Goal: Task Accomplishment & Management: Manage account settings

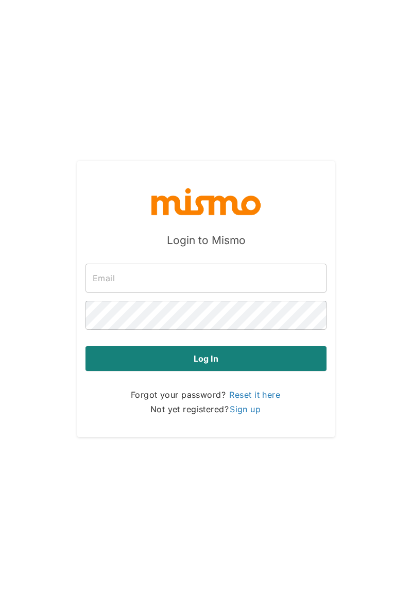
click at [299, 275] on input "text" at bounding box center [206, 277] width 241 height 29
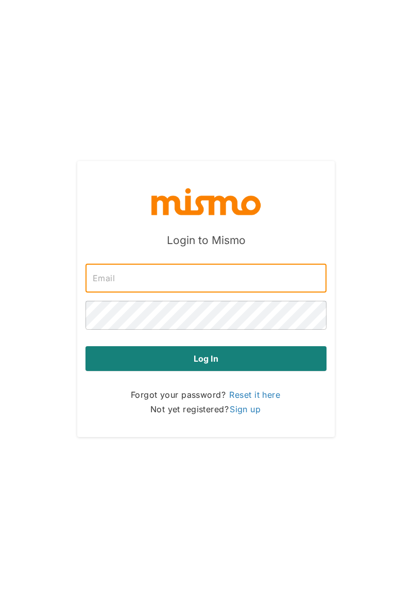
click at [262, 280] on input "text" at bounding box center [206, 277] width 241 height 29
type input "[EMAIL_ADDRESS][DOMAIN_NAME]"
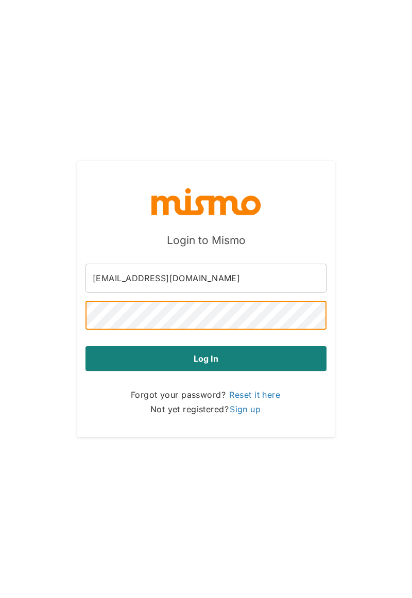
click at [22, 133] on div "Login to Mismo [EMAIL_ADDRESS][DOMAIN_NAME] ​ ​ Log in Forgot your password? Re…" at bounding box center [206, 299] width 412 height 598
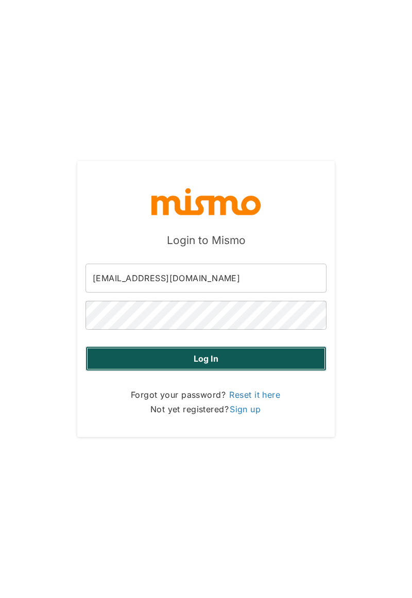
click at [296, 362] on button "Log in" at bounding box center [206, 358] width 241 height 25
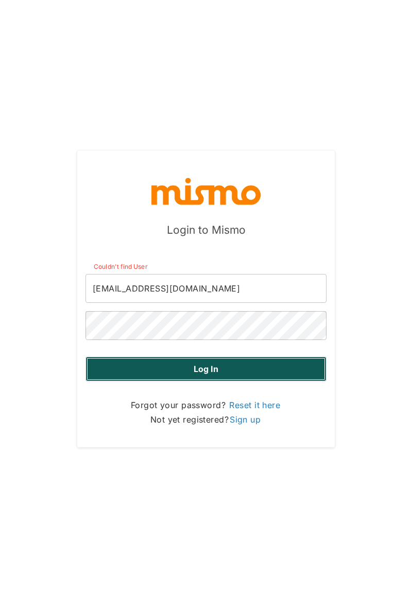
click at [271, 373] on button "Log in" at bounding box center [206, 368] width 241 height 25
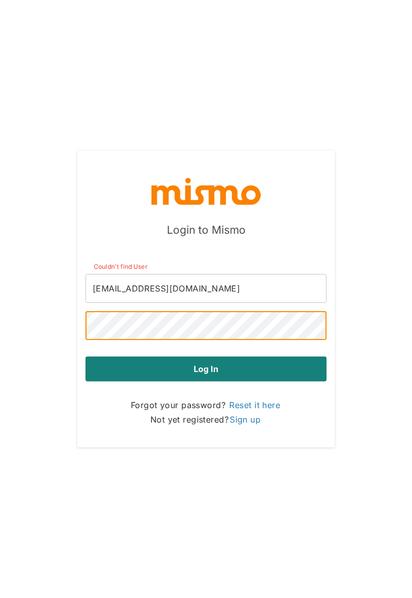
click at [44, 138] on div "Login to Mismo Couldn't find User [EMAIL_ADDRESS][DOMAIN_NAME] ​ ​ Log in Forgo…" at bounding box center [206, 299] width 412 height 598
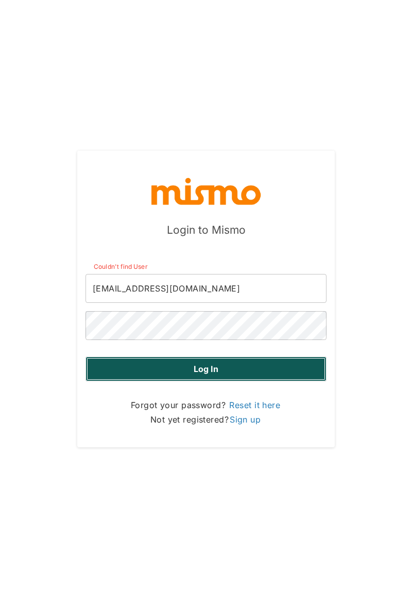
click at [263, 370] on button "Log in" at bounding box center [206, 368] width 241 height 25
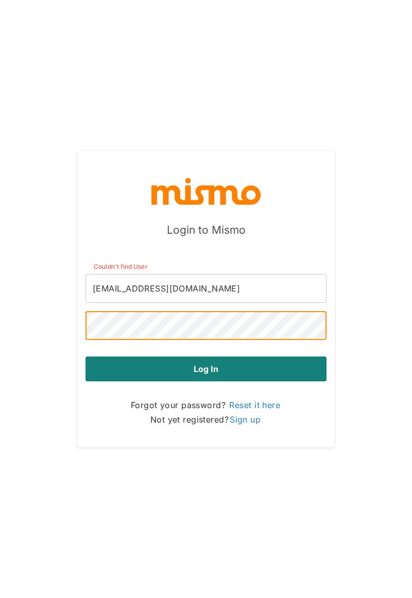
click at [22, 144] on div "Login to Mismo Couldn't find User [EMAIL_ADDRESS][DOMAIN_NAME] ​ ​ Log in Forgo…" at bounding box center [206, 299] width 412 height 598
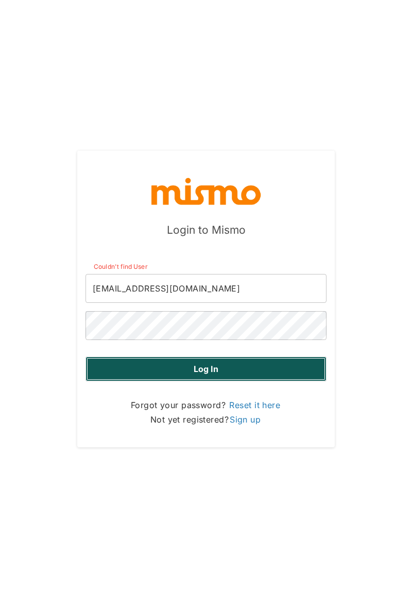
click at [292, 367] on button "Log in" at bounding box center [206, 368] width 241 height 25
click at [296, 371] on button "Log in" at bounding box center [206, 368] width 241 height 25
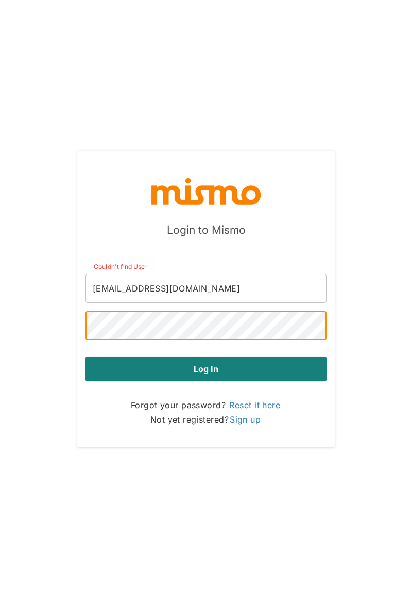
click at [24, 153] on div "Login to Mismo Couldn't find User [EMAIL_ADDRESS][DOMAIN_NAME] ​ ​ Log in Forgo…" at bounding box center [206, 299] width 412 height 598
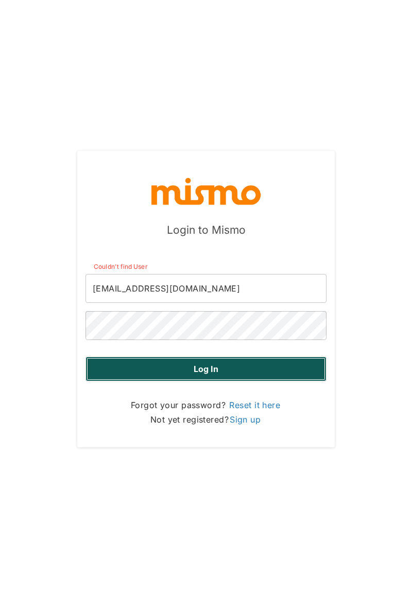
click at [292, 373] on button "Log in" at bounding box center [206, 368] width 241 height 25
click at [283, 371] on button "Log in" at bounding box center [206, 368] width 241 height 25
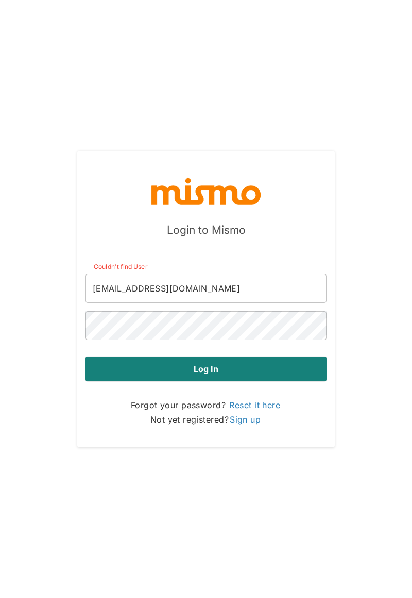
click at [279, 402] on link "Reset it here" at bounding box center [254, 405] width 53 height 12
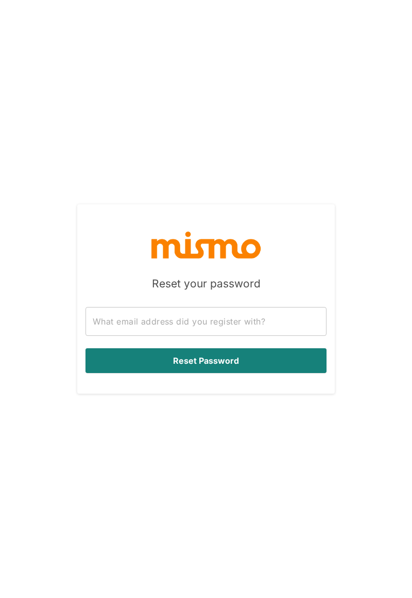
click at [288, 320] on input "text" at bounding box center [206, 321] width 241 height 29
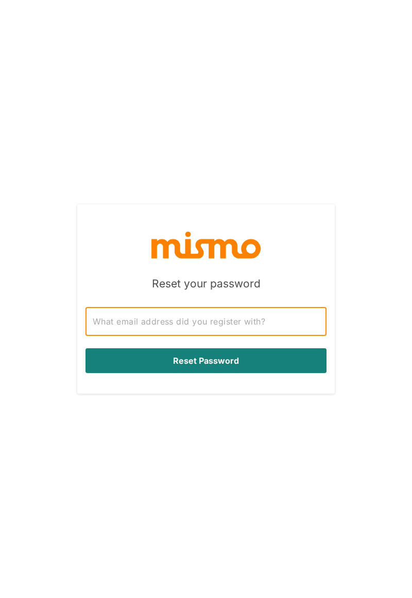
click at [280, 322] on input "text" at bounding box center [206, 321] width 241 height 29
type input "[EMAIL_ADDRESS][DOMAIN_NAME]"
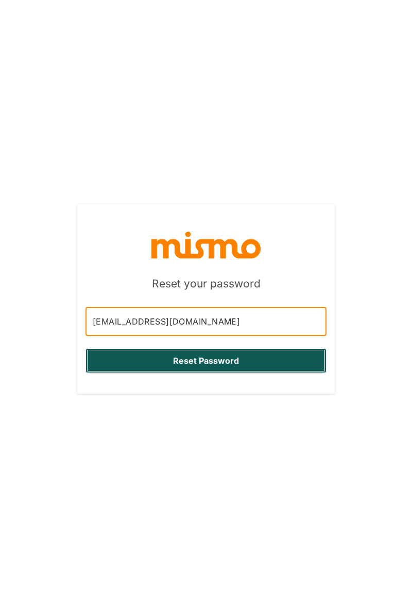
click at [276, 365] on button "Reset Password" at bounding box center [206, 360] width 241 height 25
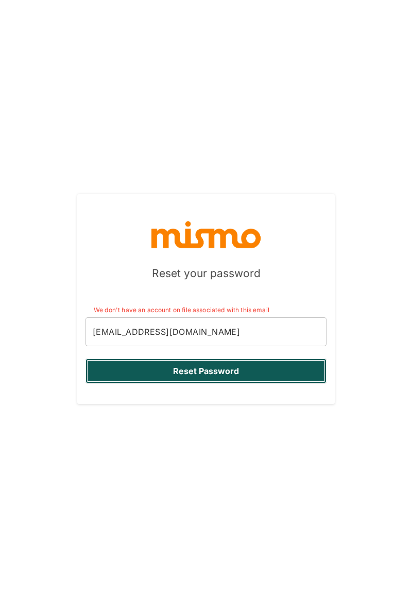
click at [275, 363] on button "Reset Password" at bounding box center [206, 370] width 241 height 25
